Goal: Find contact information: Find contact information

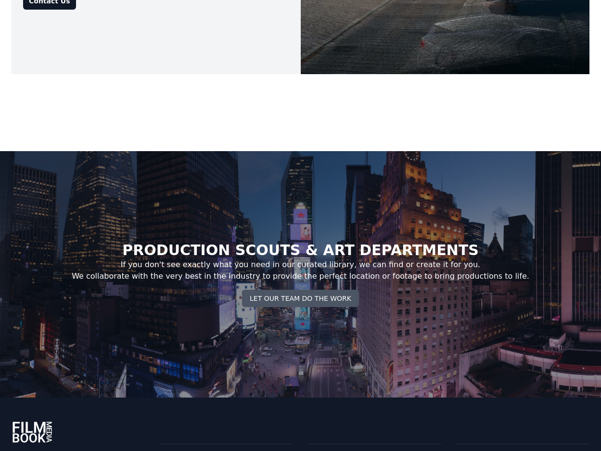
scroll to position [4277, 0]
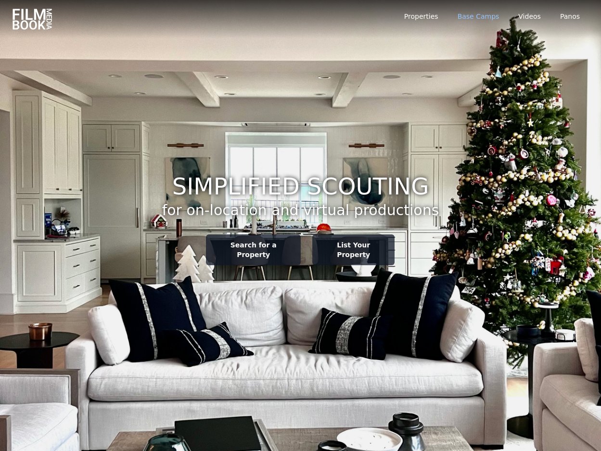
click at [491, 18] on link "Base Camps" at bounding box center [479, 17] width 42 height 10
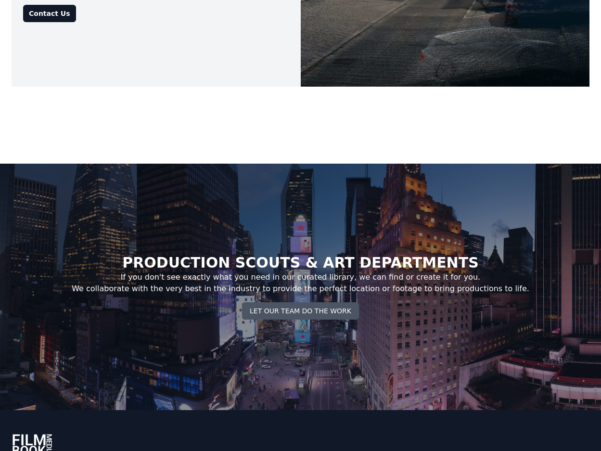
scroll to position [4277, 0]
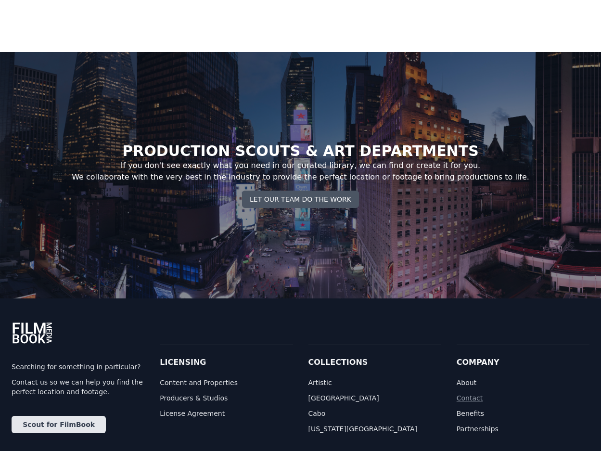
click at [475, 393] on link "Contact" at bounding box center [523, 398] width 133 height 10
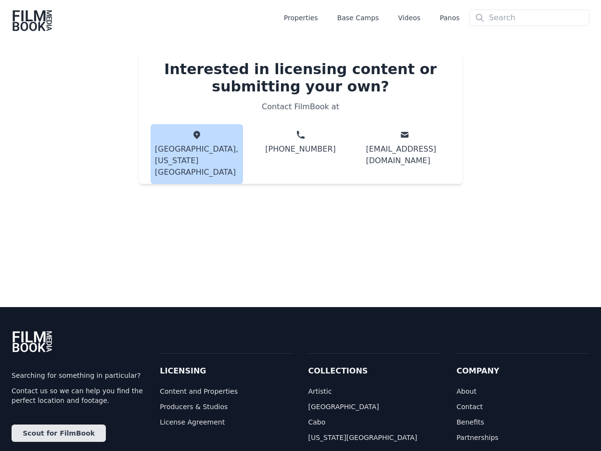
drag, startPoint x: 158, startPoint y: 147, endPoint x: 240, endPoint y: 154, distance: 81.6
click at [239, 154] on span "[GEOGRAPHIC_DATA], [US_STATE] [GEOGRAPHIC_DATA]" at bounding box center [197, 154] width 92 height 60
click at [191, 143] on span "[GEOGRAPHIC_DATA], [US_STATE] [GEOGRAPHIC_DATA]" at bounding box center [196, 160] width 83 height 35
drag, startPoint x: 162, startPoint y: 149, endPoint x: 240, endPoint y: 151, distance: 78.0
click at [240, 151] on span "[GEOGRAPHIC_DATA], [US_STATE] [GEOGRAPHIC_DATA]" at bounding box center [197, 154] width 92 height 60
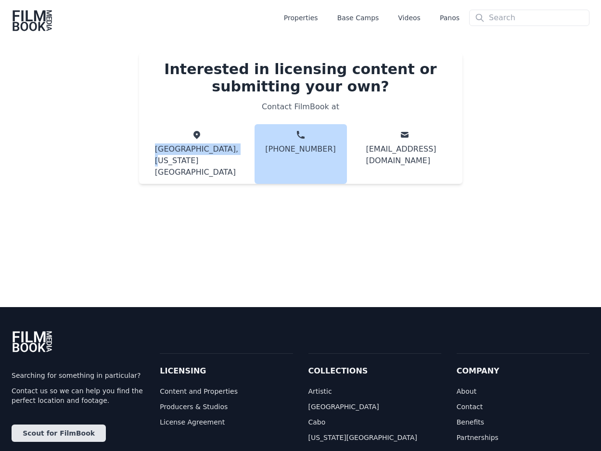
drag, startPoint x: 349, startPoint y: 152, endPoint x: 272, endPoint y: 151, distance: 77.5
click at [272, 151] on div "[GEOGRAPHIC_DATA], [US_STATE] [GEOGRAPHIC_DATA] [PHONE_NUMBER] [EMAIL_ADDRESS][…" at bounding box center [301, 154] width 300 height 60
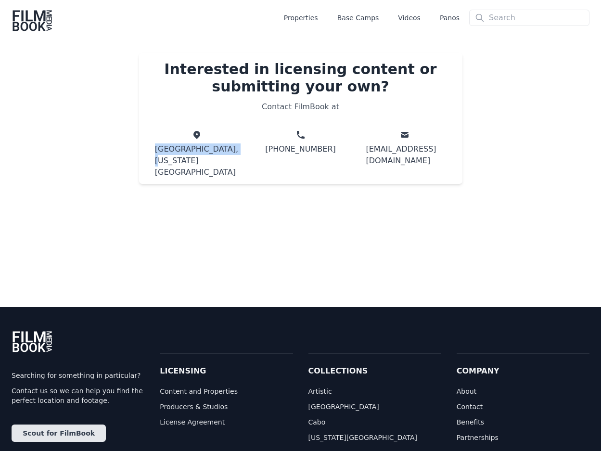
copy span "[PHONE_NUMBER]"
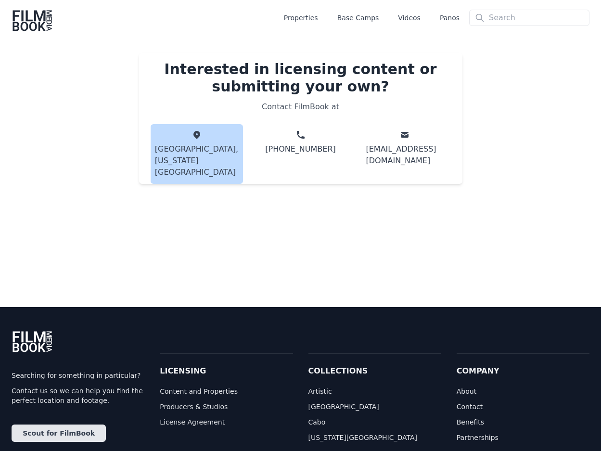
click at [203, 142] on span "[GEOGRAPHIC_DATA], [US_STATE] [GEOGRAPHIC_DATA]" at bounding box center [197, 154] width 92 height 60
drag, startPoint x: 234, startPoint y: 147, endPoint x: 160, endPoint y: 152, distance: 74.3
click at [160, 152] on span "[GEOGRAPHIC_DATA], [US_STATE] [GEOGRAPHIC_DATA]" at bounding box center [197, 154] width 92 height 60
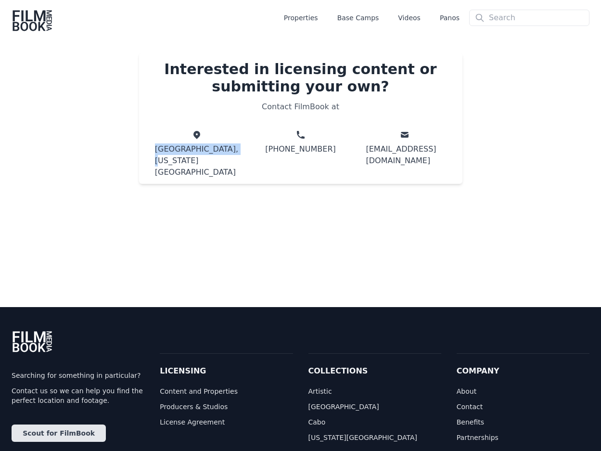
copy span "[GEOGRAPHIC_DATA], [US_STATE] [GEOGRAPHIC_DATA]"
